Goal: Task Accomplishment & Management: Use online tool/utility

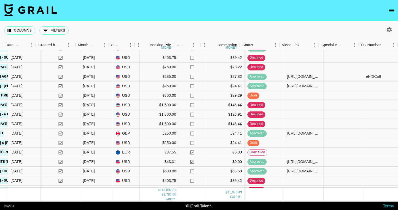
scroll to position [1544, 349]
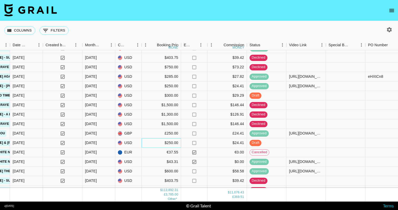
click at [172, 143] on div "$250.00" at bounding box center [161, 142] width 39 height 9
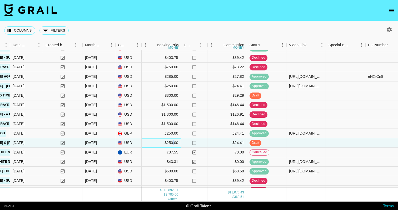
click at [172, 143] on div "$250.00" at bounding box center [161, 142] width 39 height 9
click at [146, 144] on input "250" at bounding box center [161, 143] width 39 height 4
type input "50"
click at [285, 145] on div "draft" at bounding box center [266, 142] width 39 height 9
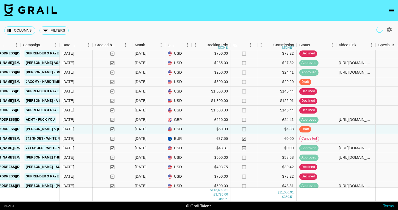
scroll to position [1525, 299]
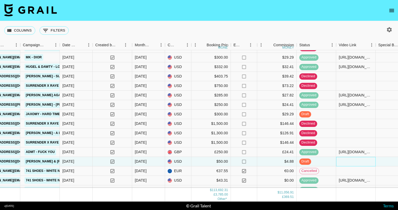
click at [342, 165] on div at bounding box center [355, 161] width 39 height 9
type input "[URL][DOMAIN_NAME]"
click at [385, 158] on div at bounding box center [394, 161] width 39 height 9
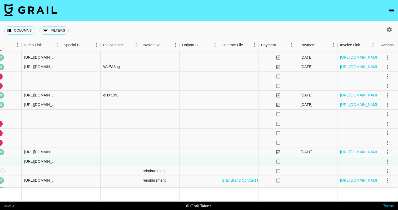
scroll to position [1525, 614]
click at [386, 163] on icon "select merge strategy" at bounding box center [387, 162] width 6 height 6
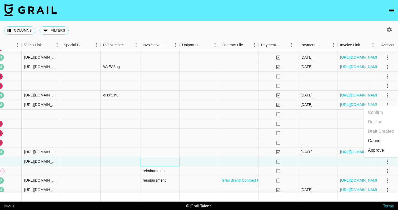
click at [157, 162] on div at bounding box center [159, 161] width 39 height 9
click at [160, 140] on textarea at bounding box center [169, 146] width 54 height 24
type textarea "cancellation"
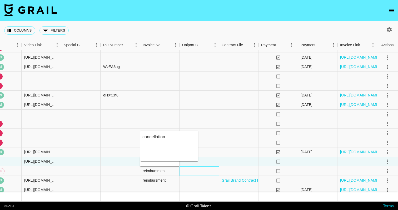
click at [215, 168] on div at bounding box center [198, 171] width 39 height 9
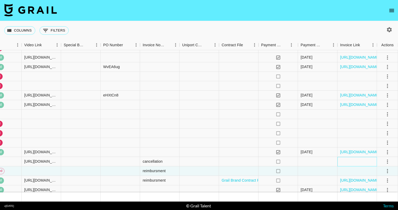
click at [352, 164] on div at bounding box center [356, 161] width 39 height 9
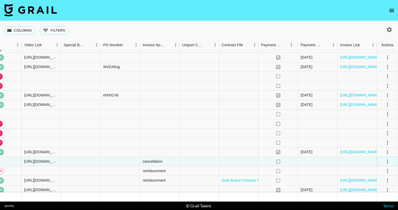
click at [386, 162] on icon "select merge strategy" at bounding box center [387, 162] width 6 height 6
click at [382, 147] on li "Approve" at bounding box center [381, 150] width 34 height 9
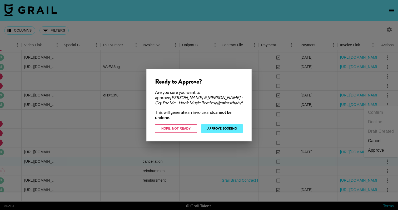
click at [223, 128] on button "Approve Booking" at bounding box center [222, 128] width 42 height 8
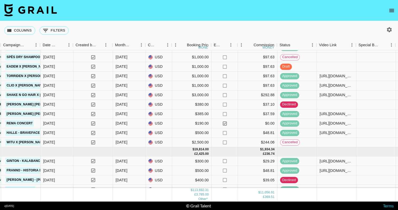
scroll to position [982, 318]
